Goal: Task Accomplishment & Management: Complete application form

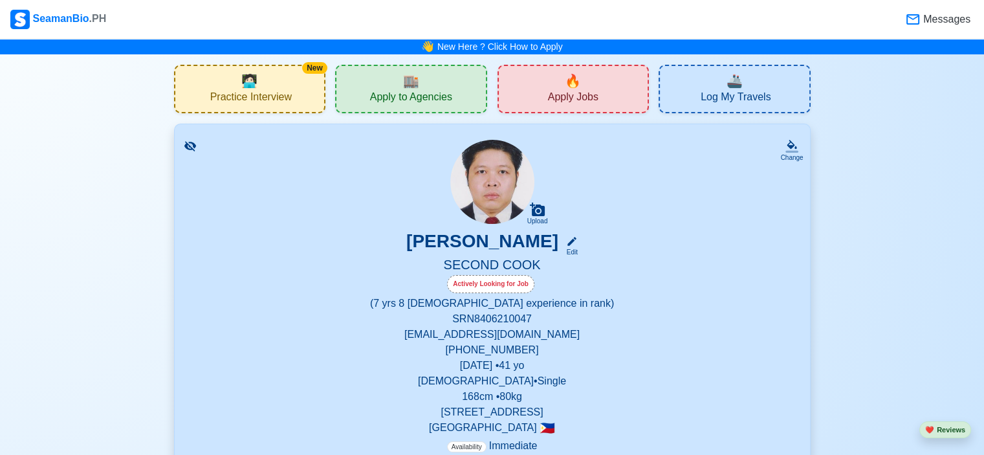
click at [509, 101] on div "🔥 Apply Jobs" at bounding box center [574, 89] width 152 height 49
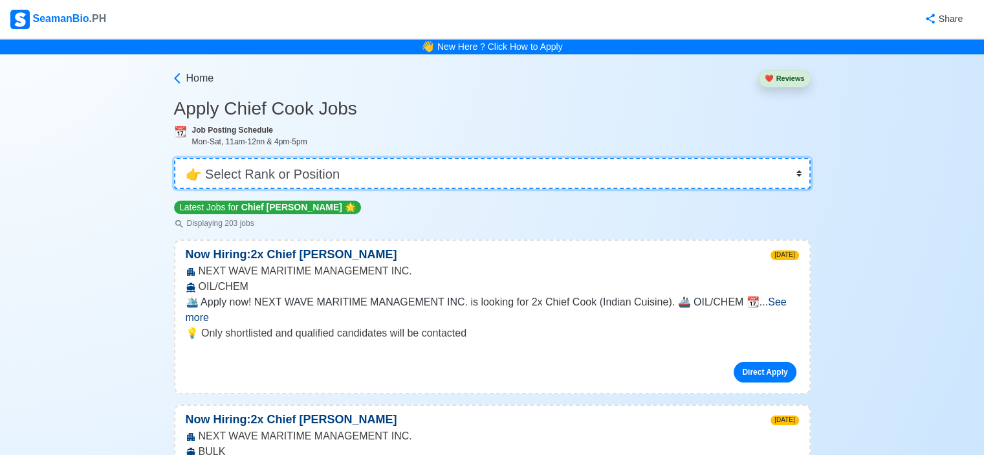
drag, startPoint x: 351, startPoint y: 168, endPoint x: 353, endPoint y: 185, distance: 17.5
click at [351, 168] on select "👉 Select Rank or Position Master Chief Officer 2nd Officer 3rd Officer Junior O…" at bounding box center [492, 173] width 637 height 31
select select "Cook"
click at [175, 158] on select "👉 Select Rank or Position Master Chief Officer 2nd Officer 3rd Officer Junior O…" at bounding box center [492, 173] width 637 height 31
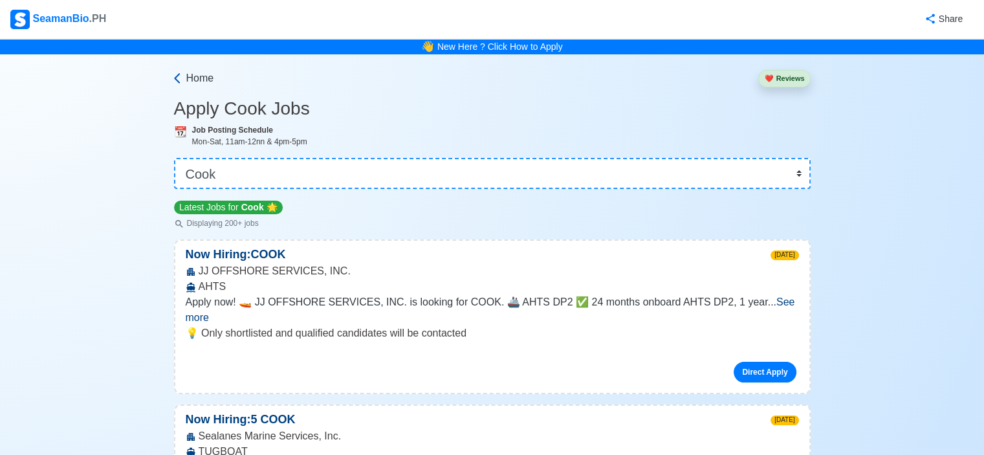
click at [181, 74] on icon at bounding box center [177, 78] width 13 height 13
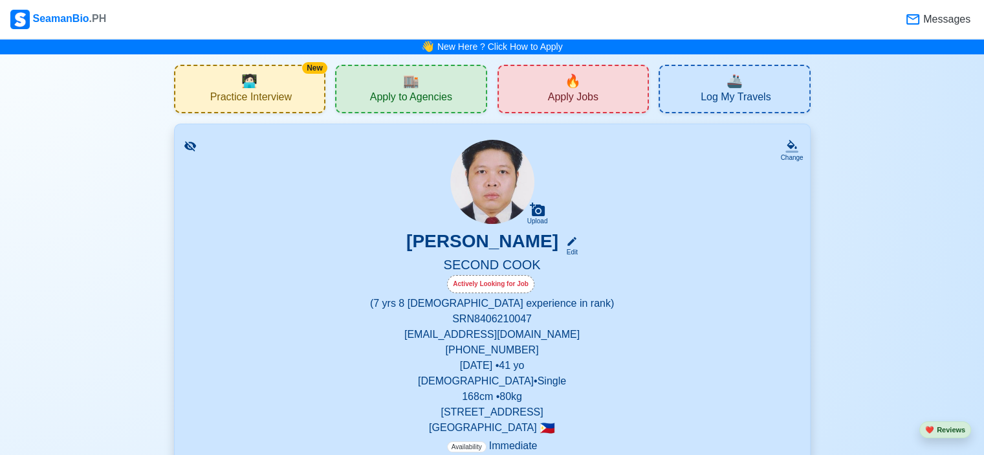
click at [388, 99] on span "Apply to Agencies" at bounding box center [411, 99] width 82 height 16
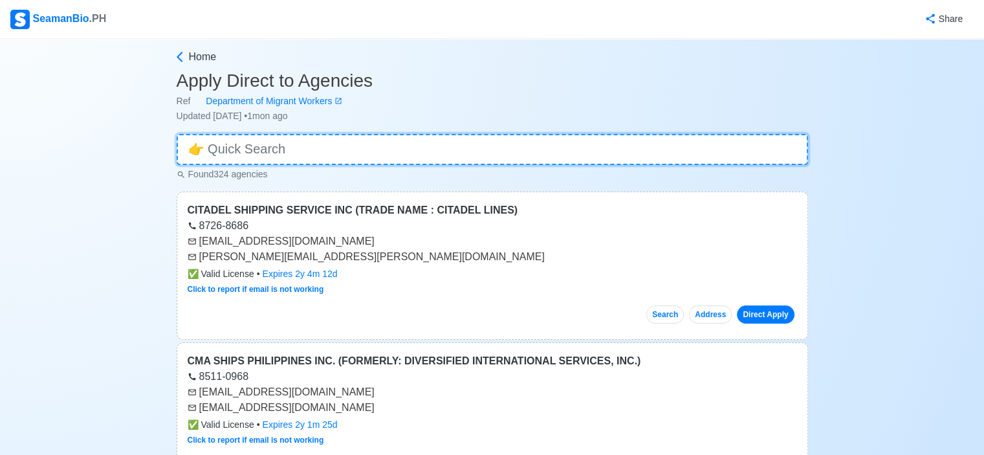
click at [374, 142] on input at bounding box center [493, 149] width 632 height 31
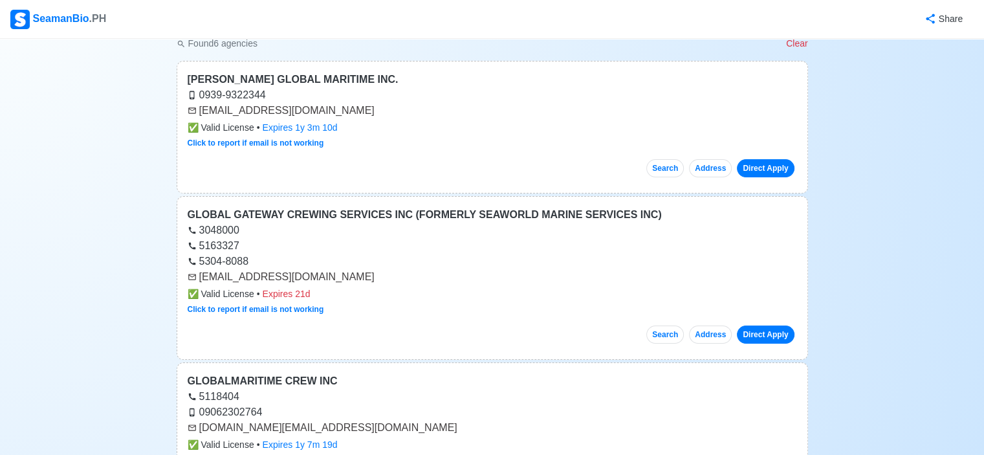
scroll to position [129, 0]
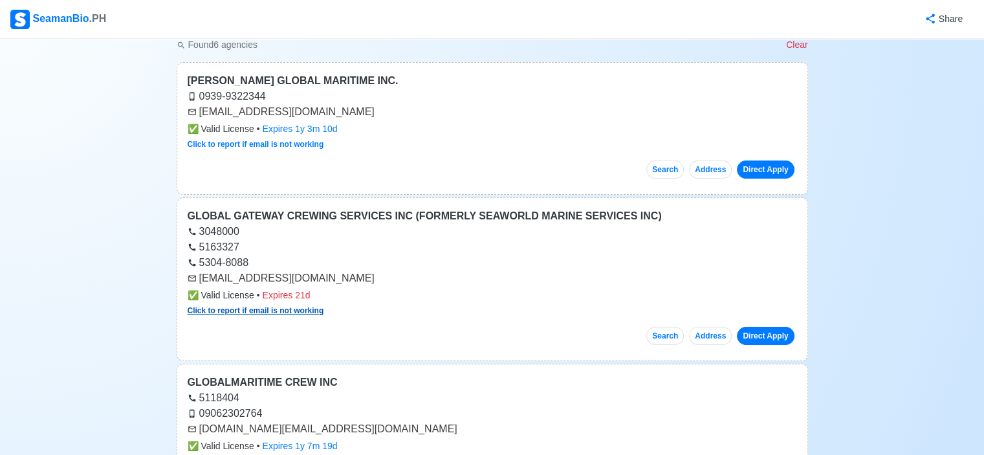
type input "global"
click at [314, 311] on link "Click to report if email is not working" at bounding box center [256, 310] width 137 height 9
click at [659, 334] on button "Search" at bounding box center [665, 336] width 38 height 18
